Goal: Check status: Check status

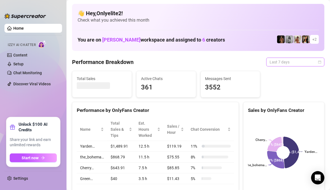
click at [292, 59] on span "Last 7 days" at bounding box center [296, 62] width 52 height 8
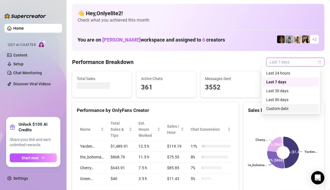
click at [292, 108] on div "Custom date" at bounding box center [290, 109] width 49 height 6
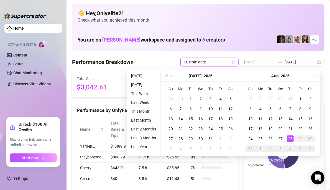
type input "[DATE]"
click at [292, 139] on div "28" at bounding box center [290, 139] width 7 height 7
type input "[DATE]"
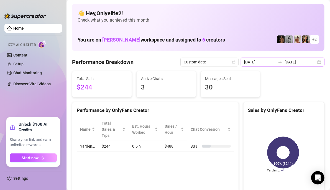
click at [288, 62] on input "[DATE]" at bounding box center [301, 62] width 32 height 6
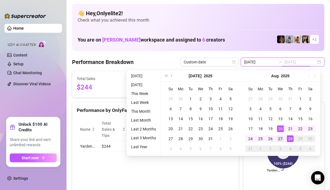
type input "[DATE]"
click at [280, 136] on div "27" at bounding box center [280, 139] width 7 height 7
type input "[DATE]"
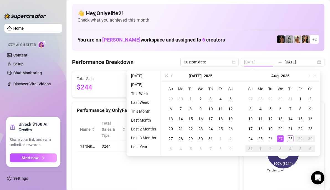
click at [279, 138] on div "27" at bounding box center [280, 139] width 7 height 7
type input "[DATE]"
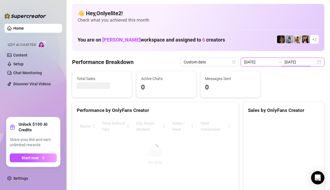
click at [296, 61] on input "[DATE]" at bounding box center [301, 62] width 32 height 6
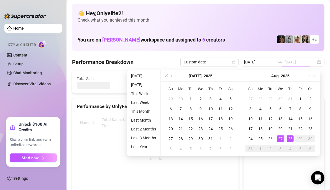
click at [287, 140] on div "28" at bounding box center [290, 139] width 7 height 7
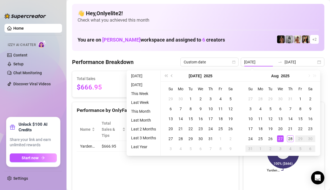
click at [236, 171] on div "Performance by OnlyFans Creator Name Total Sales & Tips Est. Hours Worked Sales…" at bounding box center [155, 147] width 171 height 90
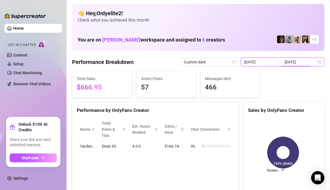
click at [294, 62] on input "[DATE]" at bounding box center [301, 62] width 32 height 6
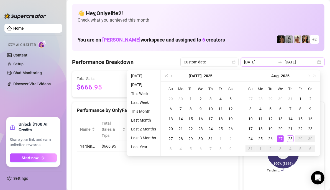
click at [314, 65] on div "[DATE] [DATE]" at bounding box center [283, 62] width 84 height 9
type input "[DATE]"
click at [291, 136] on div "28" at bounding box center [290, 139] width 7 height 7
type input "[DATE]"
click at [289, 139] on div "28" at bounding box center [290, 139] width 7 height 7
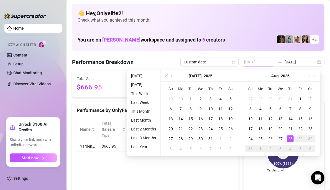
type input "[DATE]"
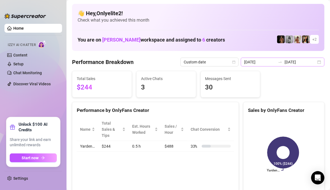
click at [318, 64] on div "[DATE] [DATE]" at bounding box center [283, 62] width 84 height 9
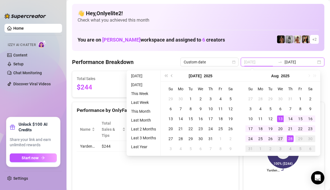
type input "[DATE]"
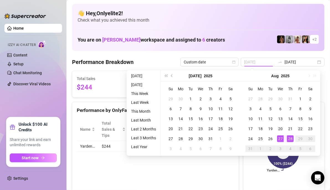
click at [284, 138] on td "27" at bounding box center [281, 139] width 10 height 10
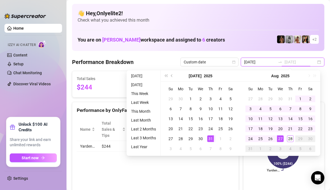
type input "[DATE]"
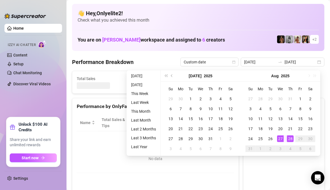
type input "[DATE]"
